Goal: Task Accomplishment & Management: Manage account settings

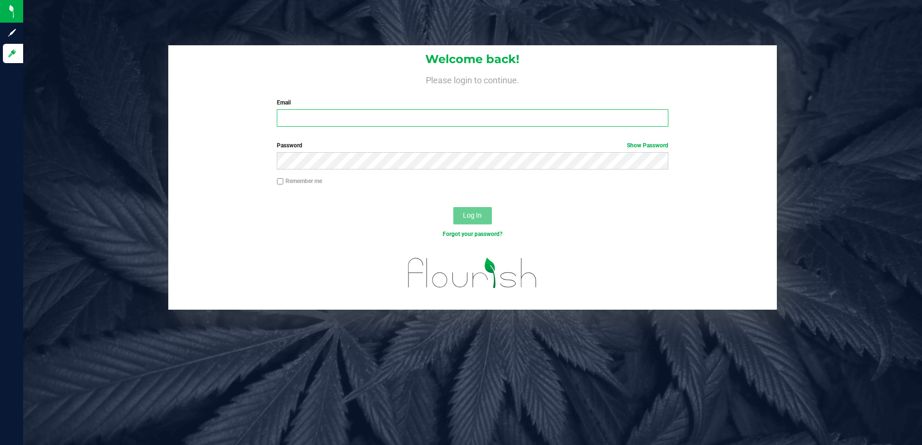
click at [346, 117] on input "Email" at bounding box center [472, 117] width 391 height 17
type input "[PERSON_NAME][EMAIL_ADDRESS][DOMAIN_NAME]"
click at [457, 214] on button "Log In" at bounding box center [472, 215] width 39 height 17
click at [426, 121] on input "[PERSON_NAME][EMAIL_ADDRESS][DOMAIN_NAME]" at bounding box center [472, 117] width 391 height 17
click at [310, 115] on input "Email" at bounding box center [472, 117] width 391 height 17
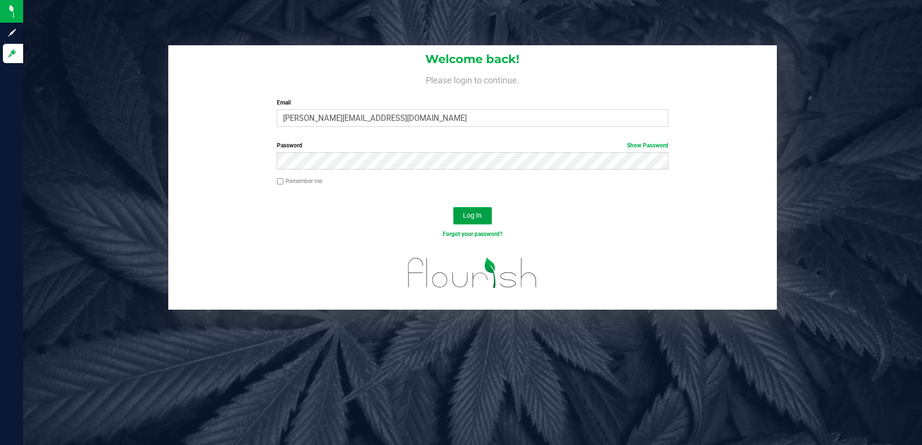
click at [477, 218] on span "Log In" at bounding box center [472, 216] width 19 height 8
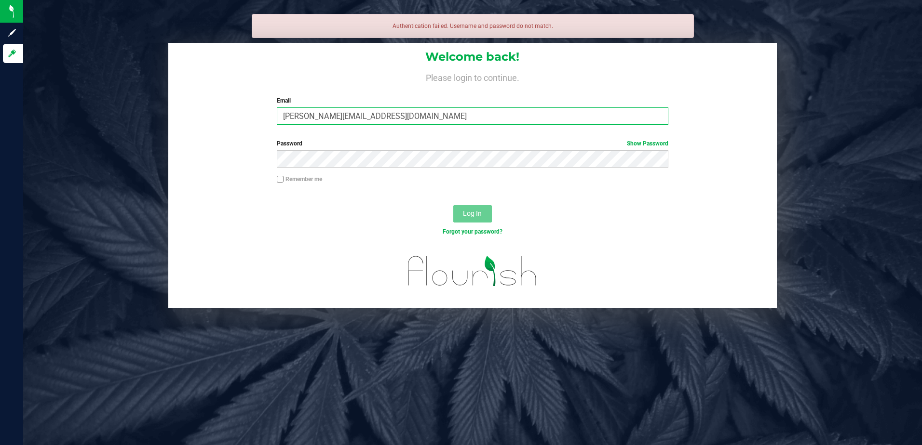
click at [415, 118] on input "[PERSON_NAME][EMAIL_ADDRESS][DOMAIN_NAME]" at bounding box center [472, 116] width 391 height 17
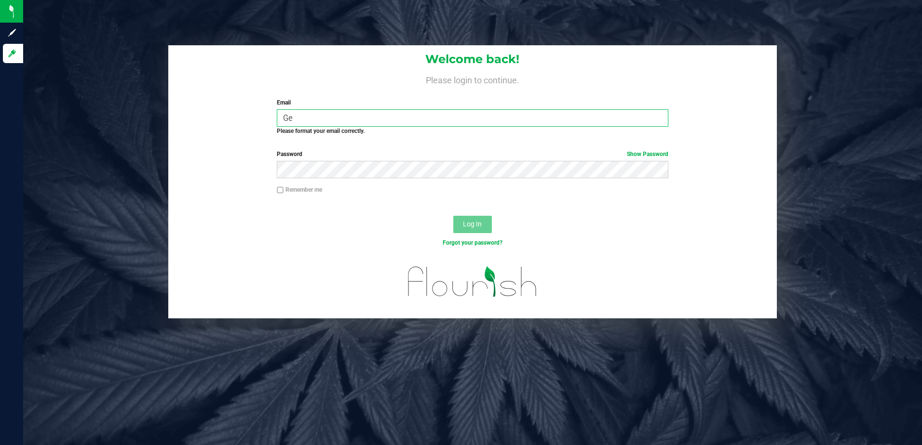
type input "G"
type input "g"
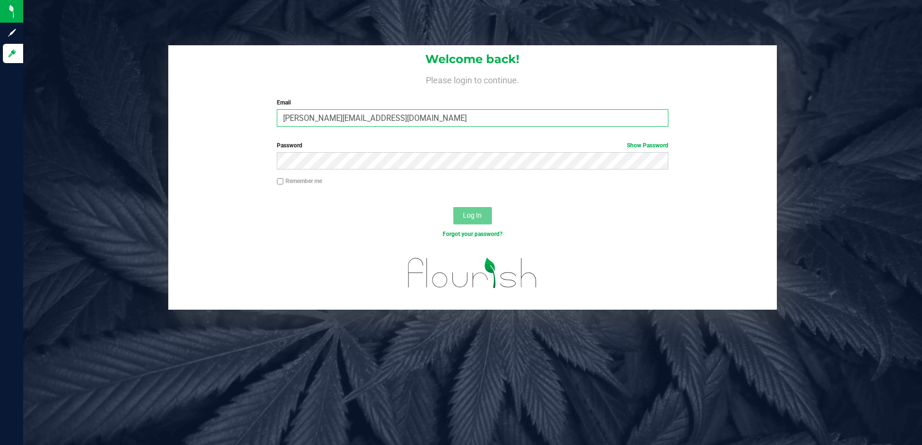
type input "[PERSON_NAME][EMAIL_ADDRESS][DOMAIN_NAME]"
click at [484, 215] on button "Log In" at bounding box center [472, 215] width 39 height 17
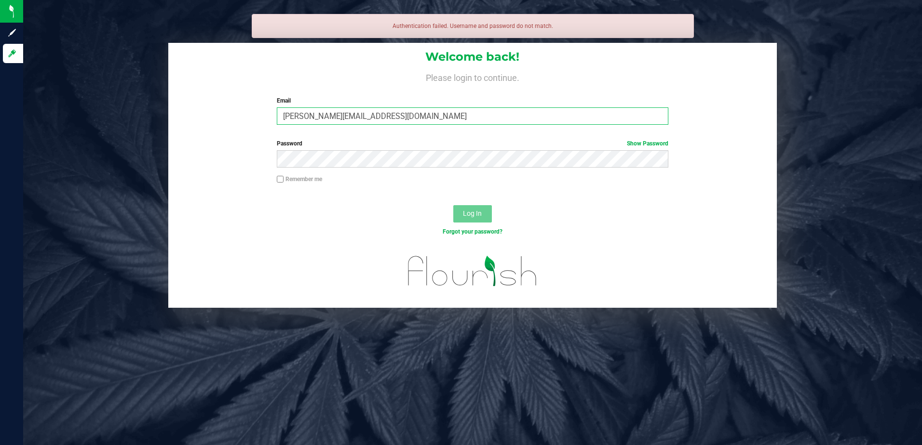
click at [445, 121] on input "[PERSON_NAME][EMAIL_ADDRESS][DOMAIN_NAME]" at bounding box center [472, 116] width 391 height 17
click at [434, 118] on input "[PERSON_NAME][EMAIL_ADDRESS][DOMAIN_NAME]" at bounding box center [472, 116] width 391 height 17
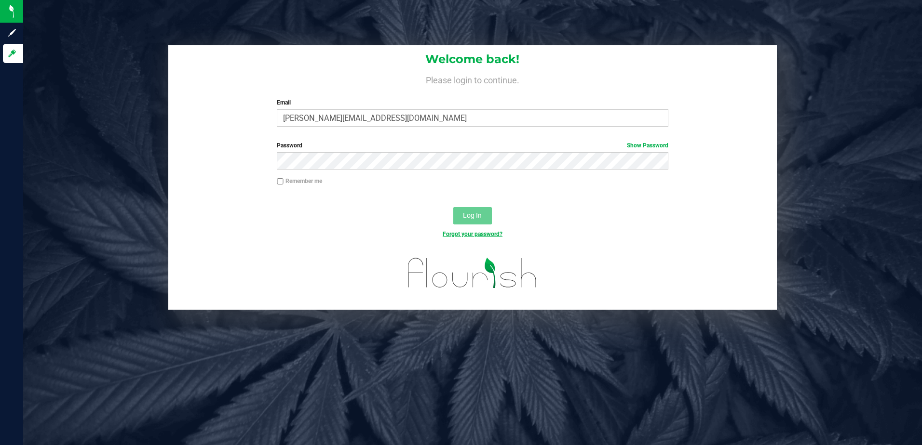
click at [449, 234] on link "Forgot your password?" at bounding box center [473, 234] width 60 height 7
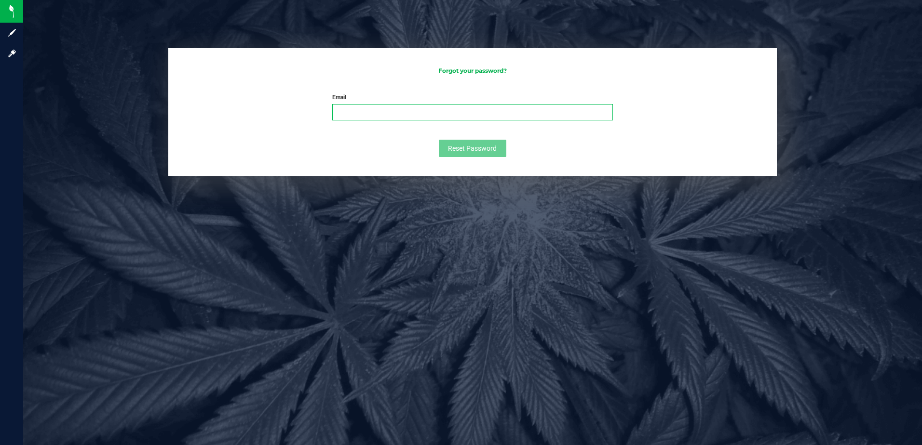
click at [389, 106] on input "Email" at bounding box center [472, 112] width 280 height 16
type input "Georgette@lloydhamiltonco.com"
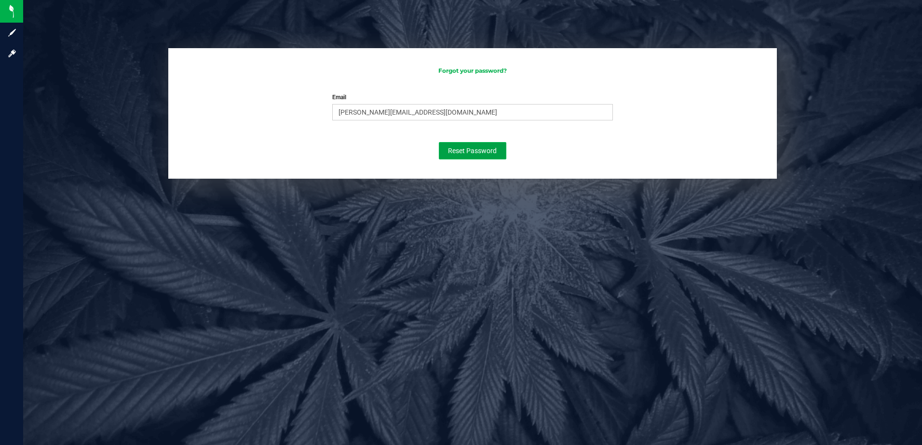
click at [478, 149] on span "Reset Password" at bounding box center [472, 151] width 49 height 8
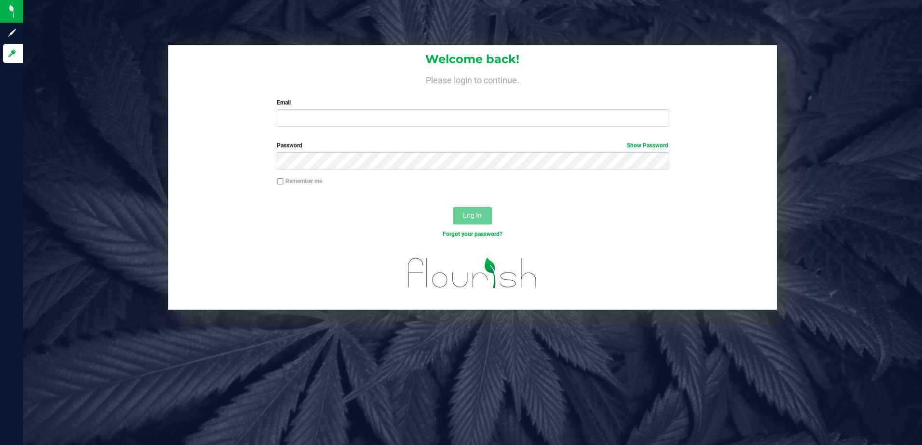
click at [845, 141] on div "Welcome back! Please login to continue. Email Required Please format your email…" at bounding box center [472, 177] width 913 height 265
click at [276, 403] on div "Welcome back! Please login to continue. Email Required Please format your email…" at bounding box center [472, 222] width 899 height 445
